Goal: Information Seeking & Learning: Learn about a topic

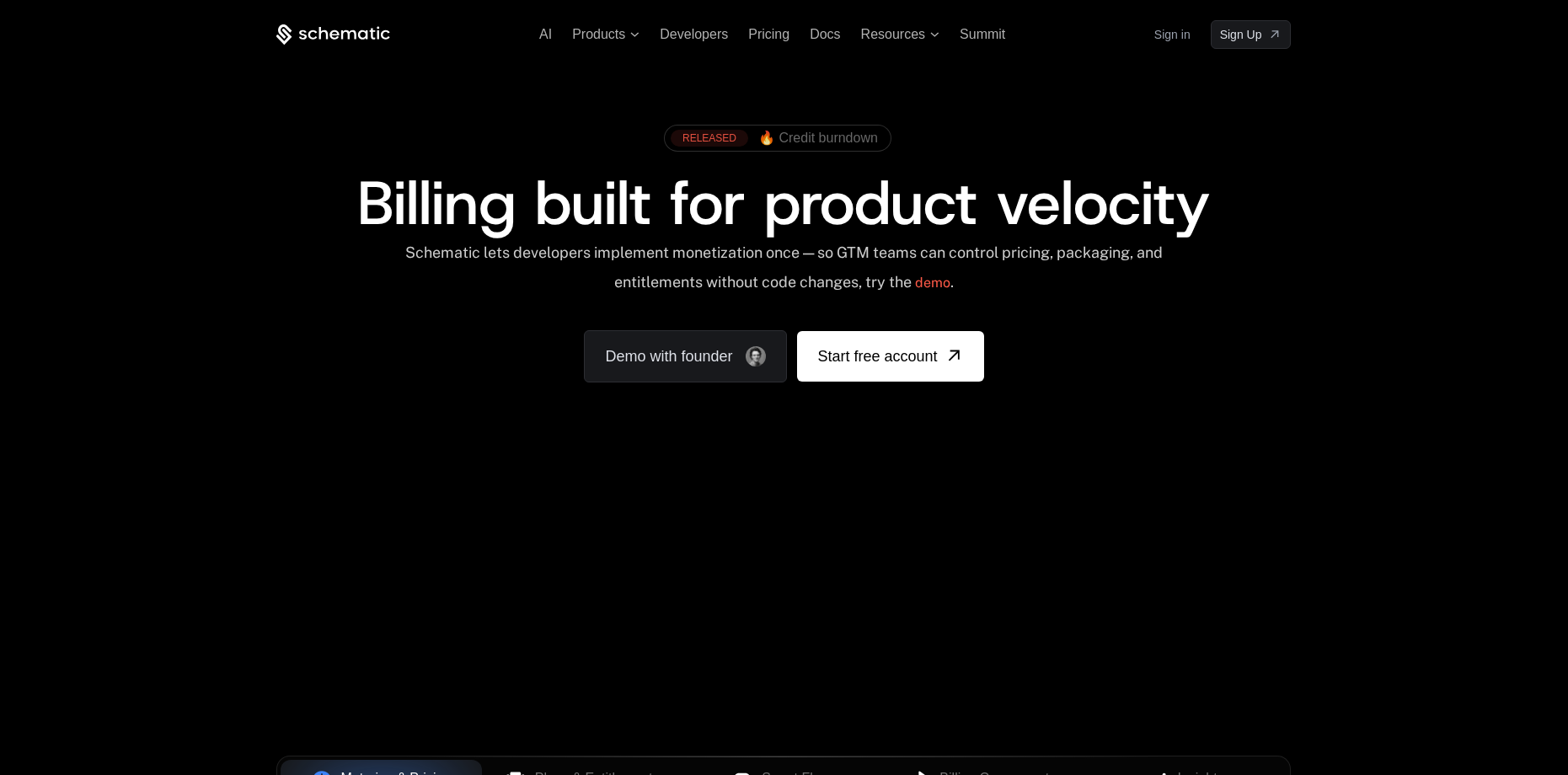
click at [795, 142] on span "🔥 Credit burndown" at bounding box center [818, 137] width 120 height 15
click at [862, 140] on span "🔥 Credit burndown" at bounding box center [818, 137] width 120 height 15
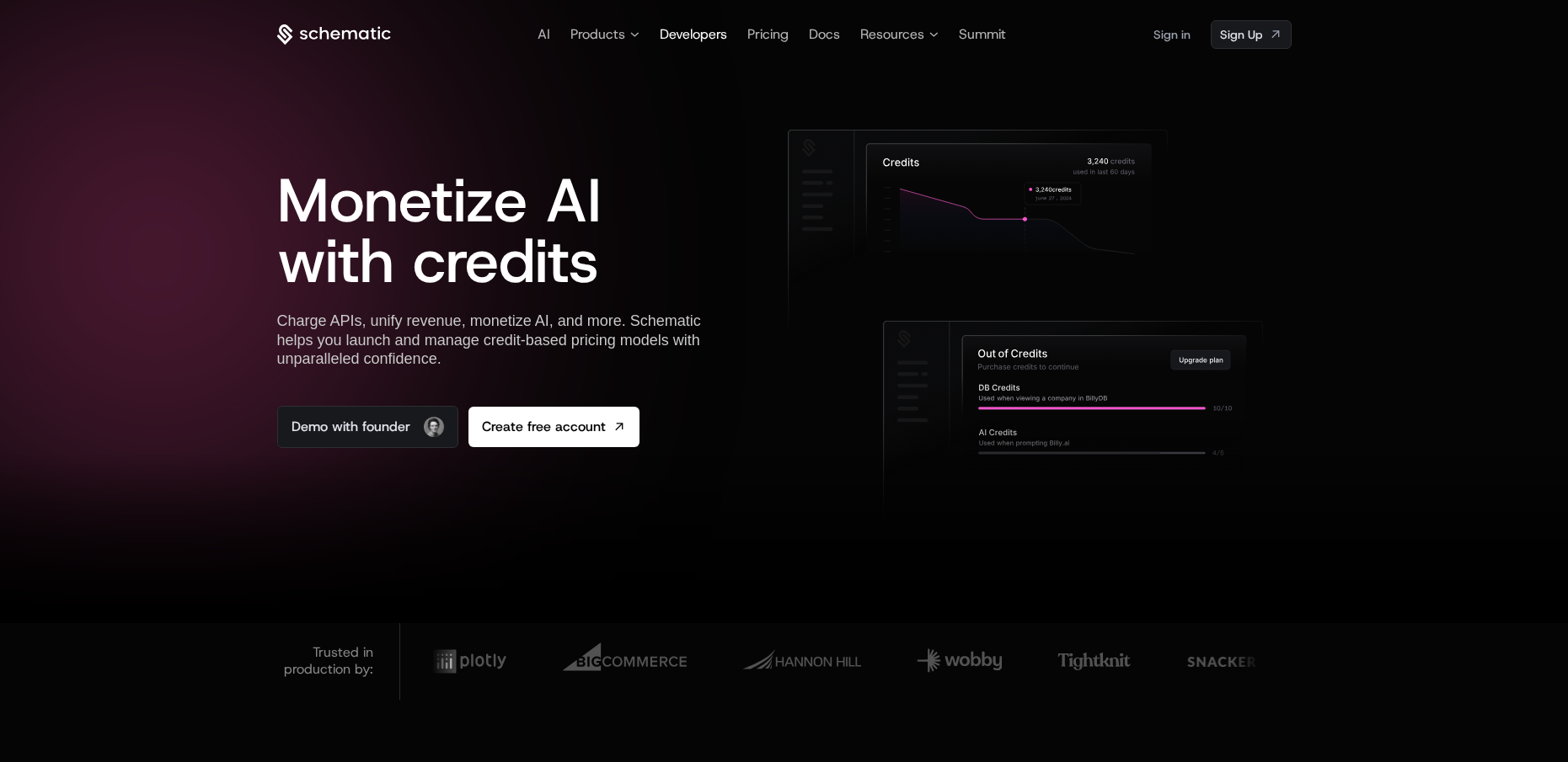
click at [692, 32] on span "Developers" at bounding box center [693, 35] width 67 height 18
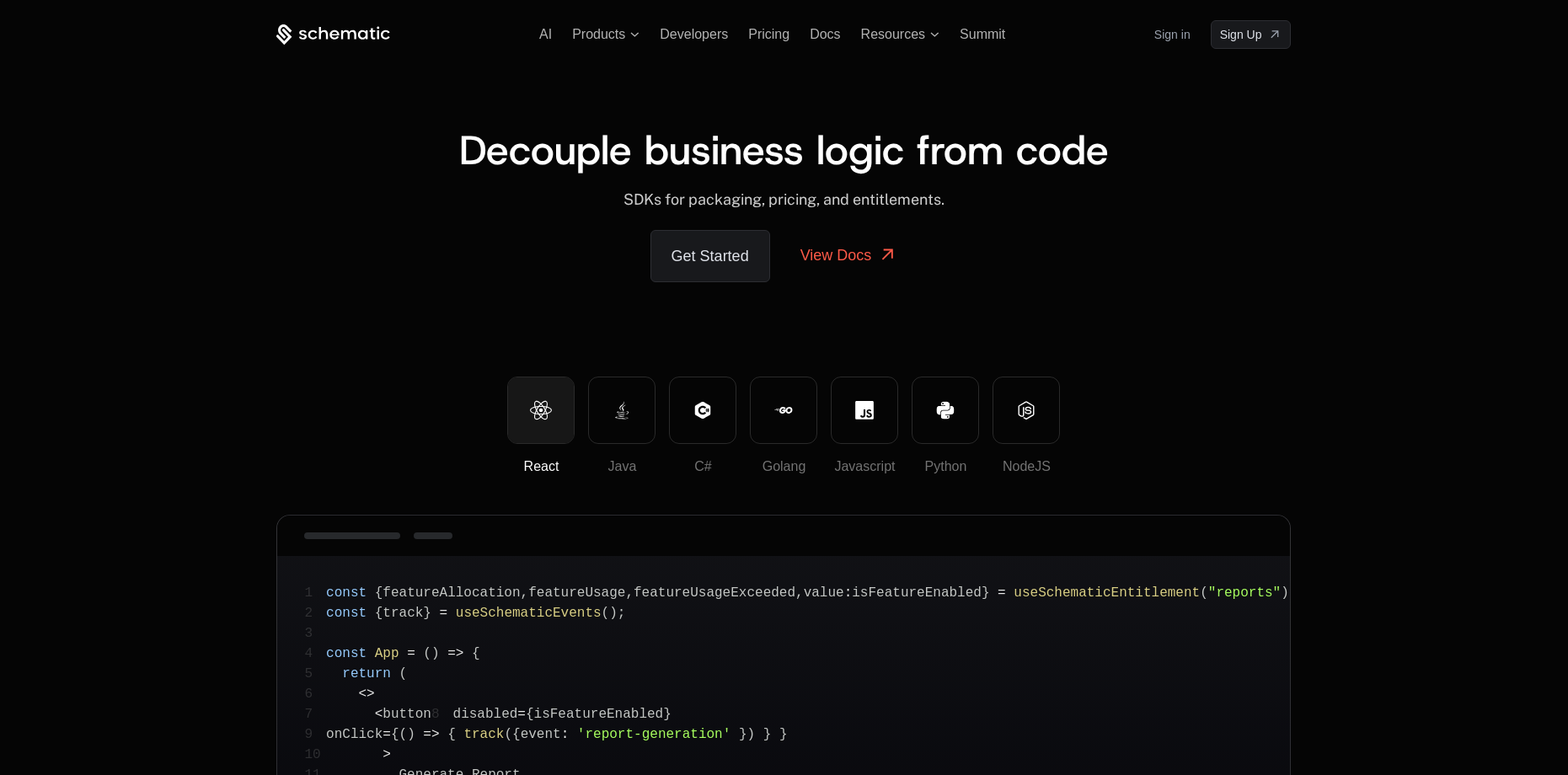
click at [558, 34] on ul "AI Products Developers Pricing Docs Resources Summit" at bounding box center [771, 34] width 466 height 15
click at [587, 28] on span "Products" at bounding box center [599, 34] width 53 height 15
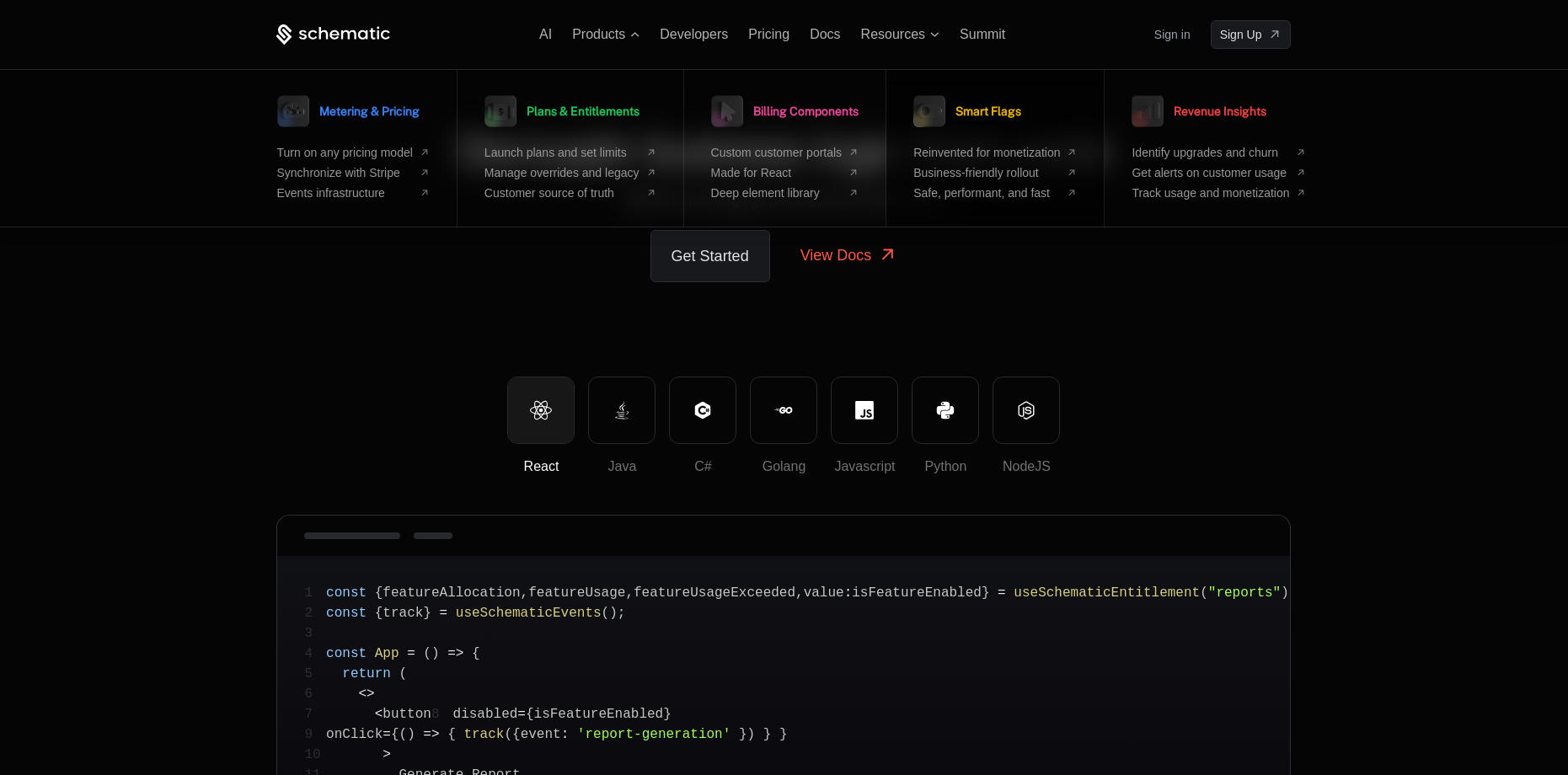
click at [1021, 117] on span "Smart Flags" at bounding box center [988, 112] width 65 height 12
